Goal: Transaction & Acquisition: Purchase product/service

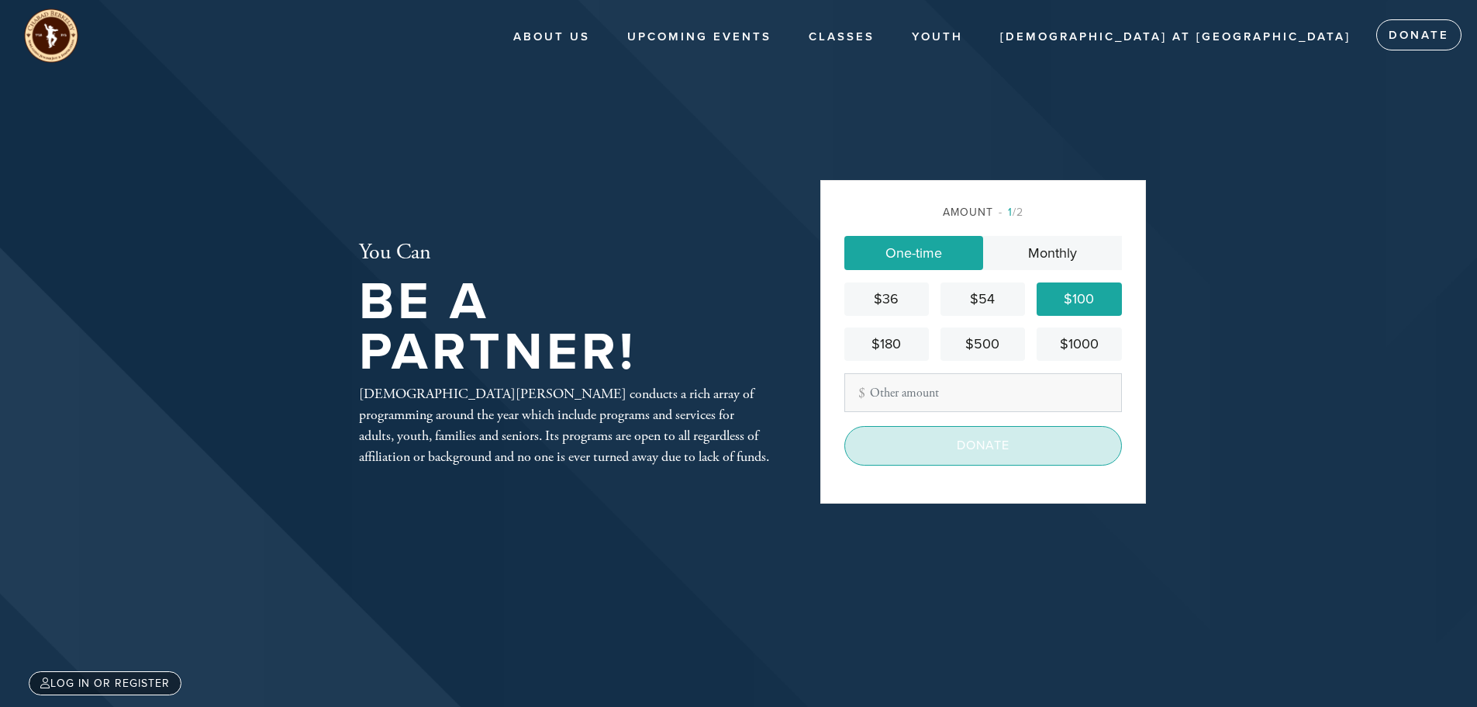
click at [955, 445] on input "Donate" at bounding box center [984, 445] width 278 height 39
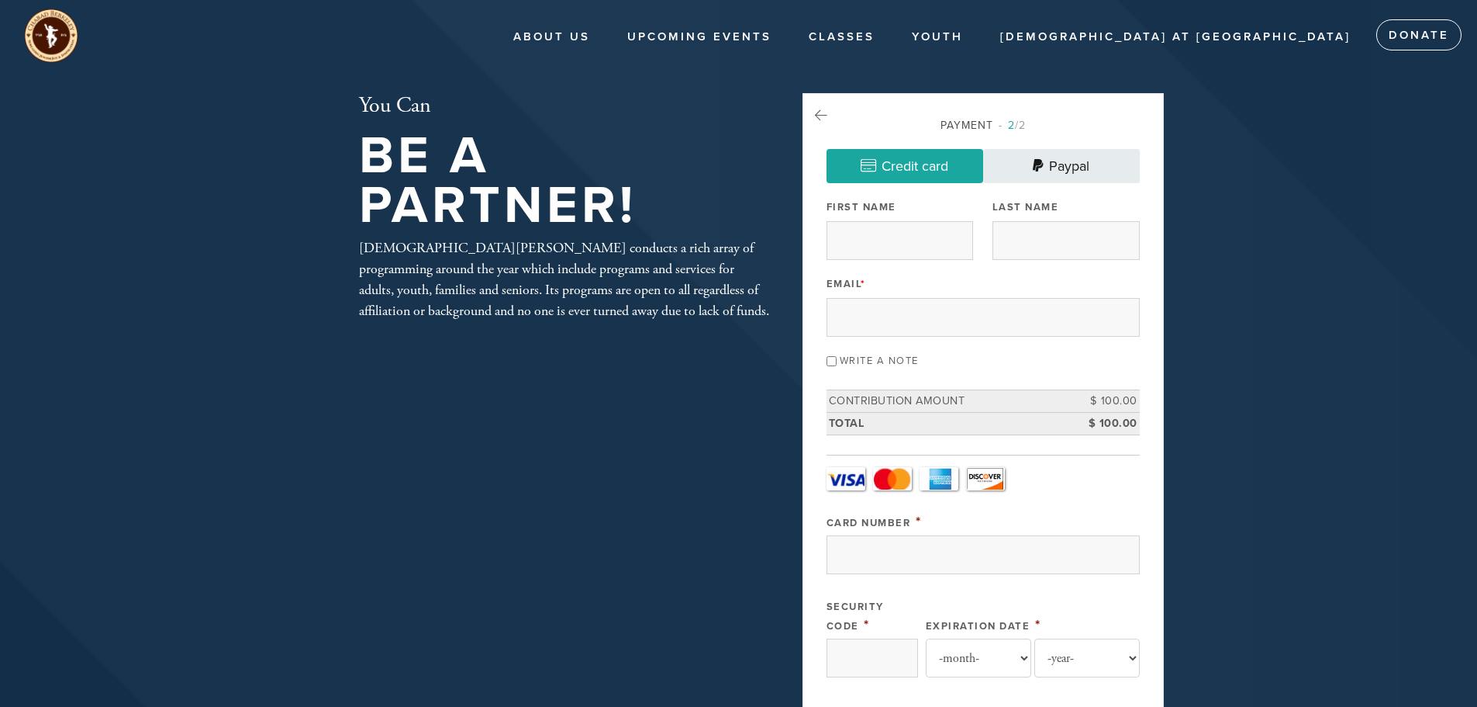
click at [1033, 157] on link "Paypal" at bounding box center [1061, 166] width 157 height 34
